Goal: Task Accomplishment & Management: Manage account settings

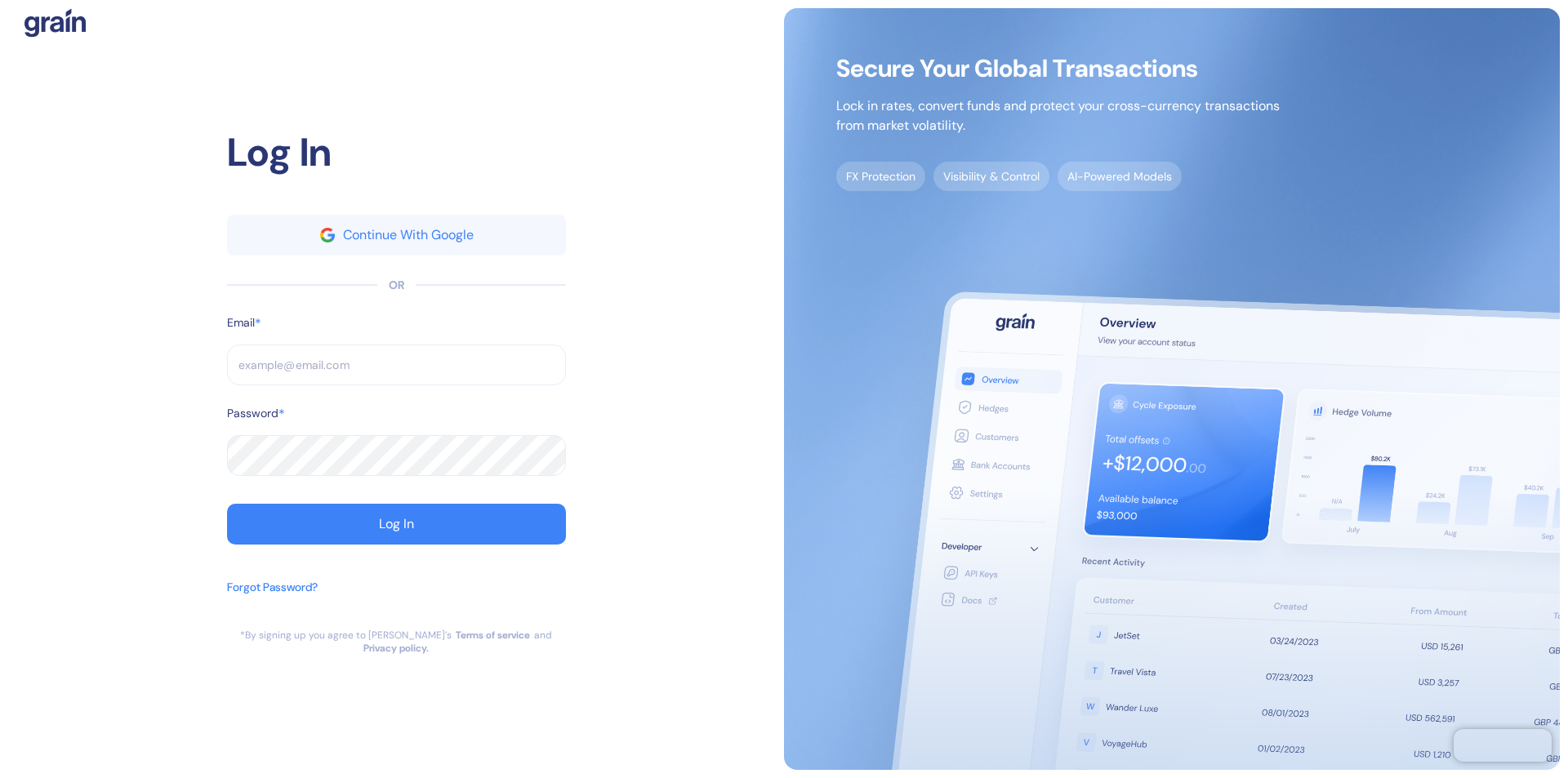
click at [396, 372] on input "text" at bounding box center [396, 365] width 339 height 41
type input "su"
type input "support@th"
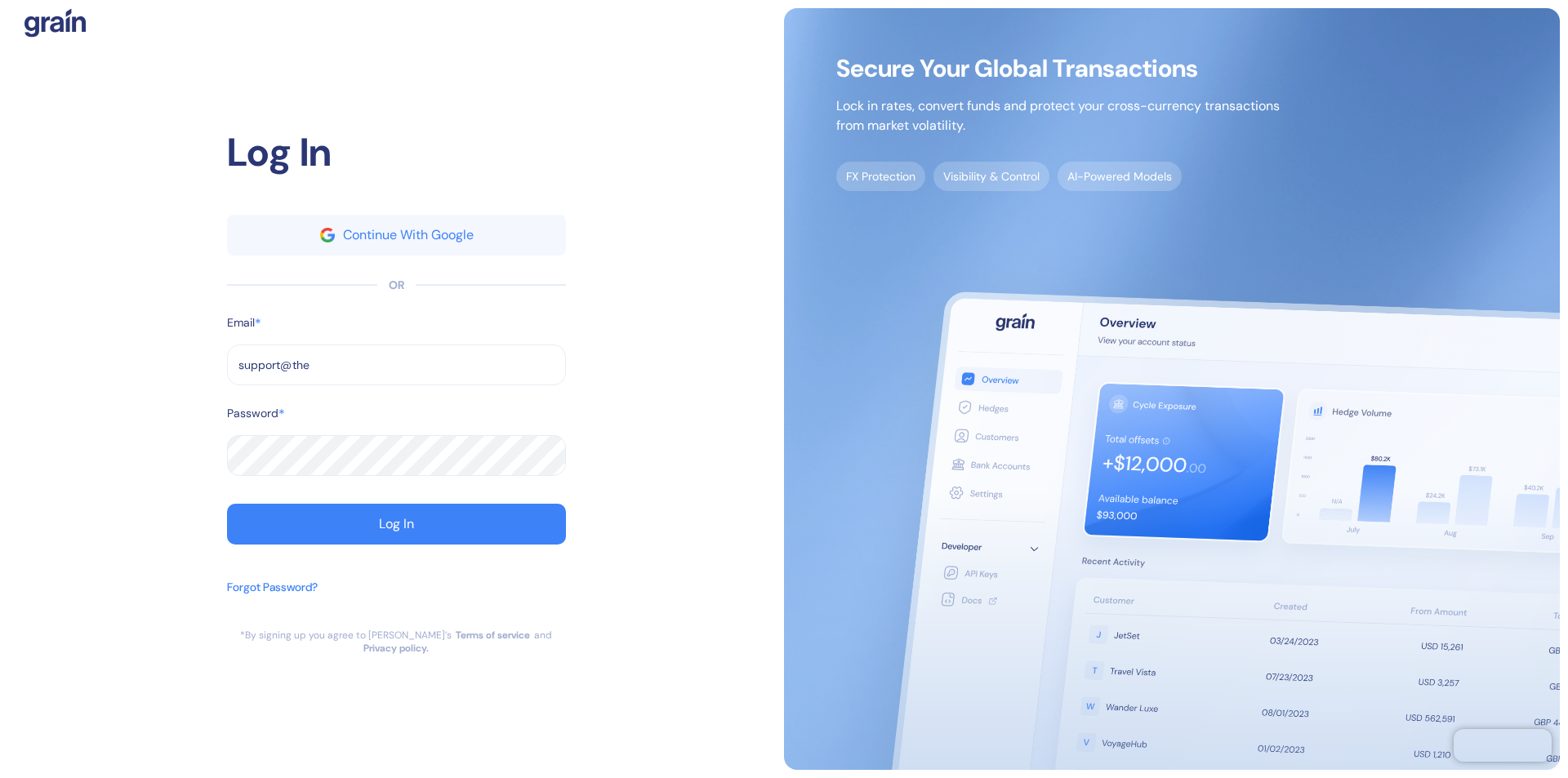
type input "support@thep"
type input "[EMAIL_ADDRESS][DOMAIN_NAME]"
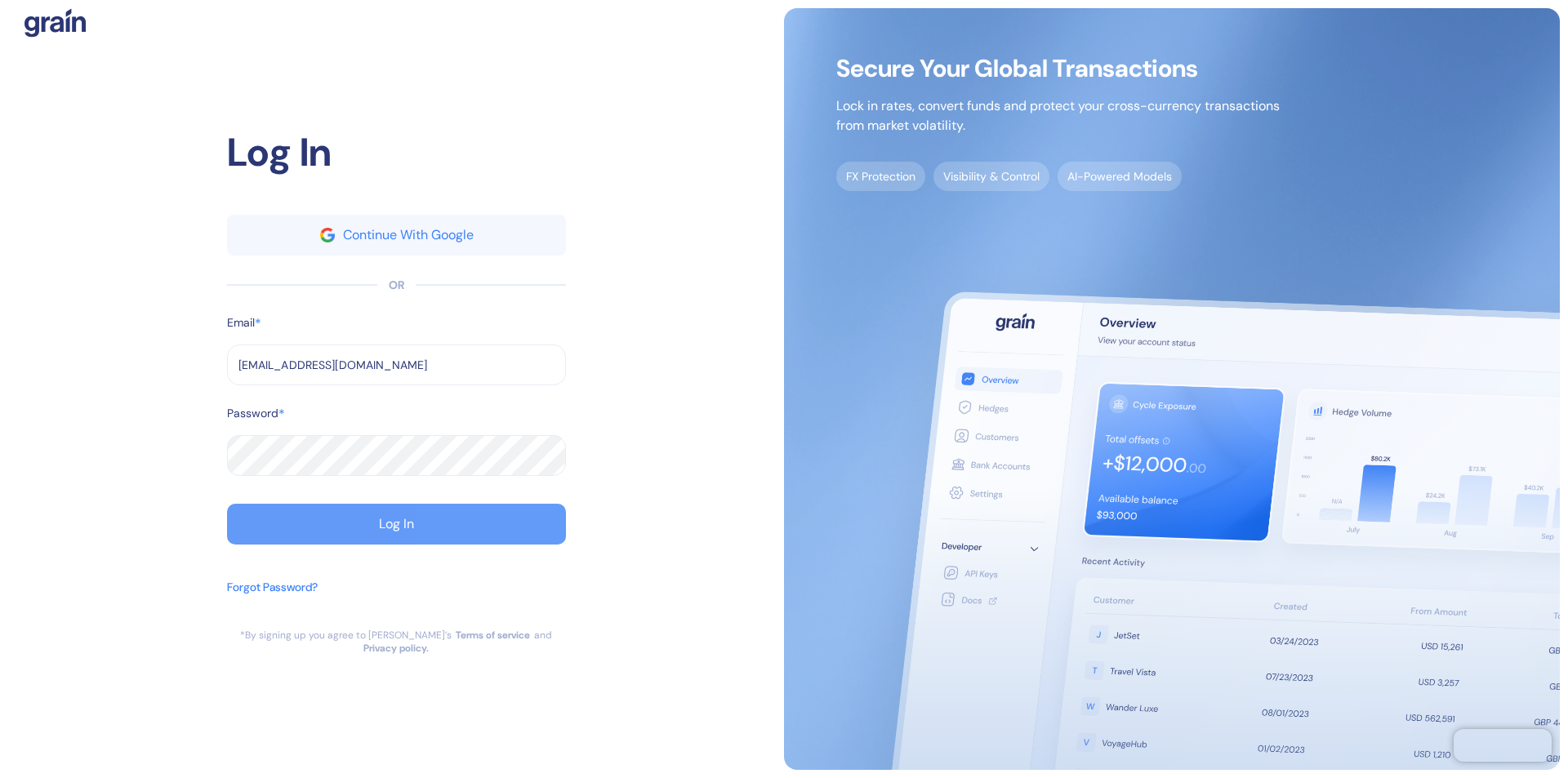
click at [396, 531] on div "Log In" at bounding box center [396, 524] width 35 height 13
